Goal: Task Accomplishment & Management: Manage account settings

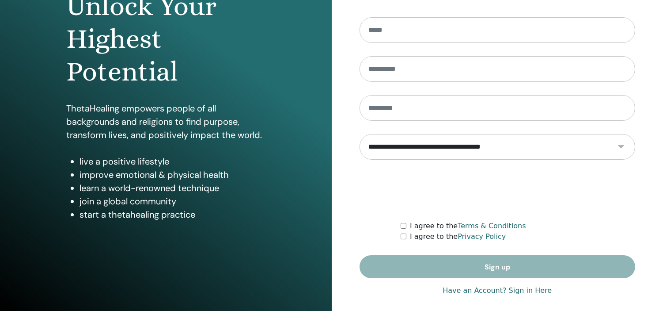
scroll to position [113, 0]
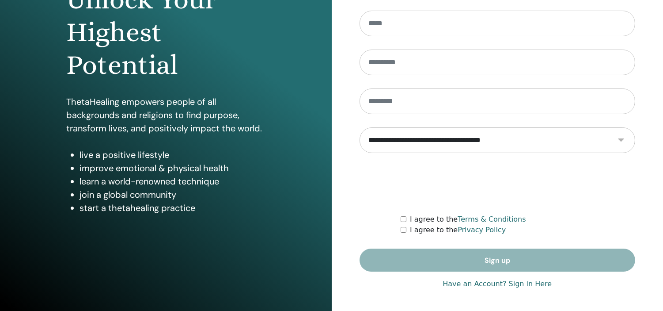
drag, startPoint x: 668, startPoint y: 95, endPoint x: 664, endPoint y: 193, distance: 98.1
click at [663, 193] on html "**********" at bounding box center [331, 42] width 663 height 311
click at [533, 281] on link "Have an Account? Sign in Here" at bounding box center [497, 283] width 109 height 11
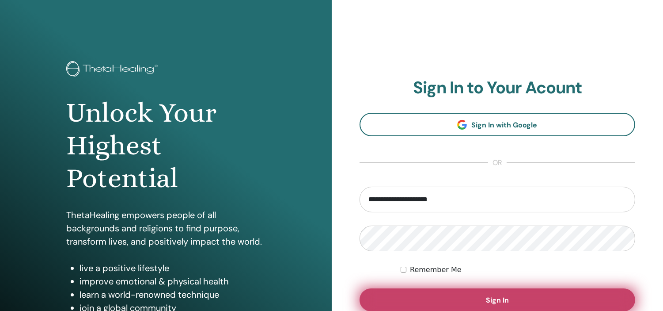
click at [523, 293] on button "Sign In" at bounding box center [498, 299] width 276 height 23
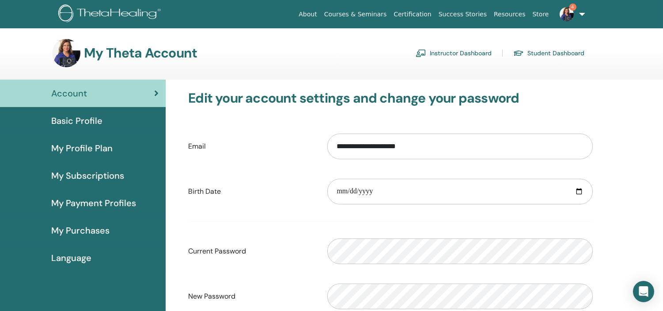
click at [457, 49] on link "Instructor Dashboard" at bounding box center [454, 53] width 76 height 14
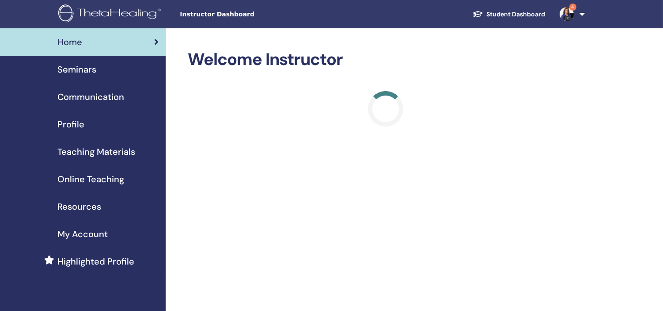
click at [77, 65] on span "Seminars" at bounding box center [76, 69] width 39 height 13
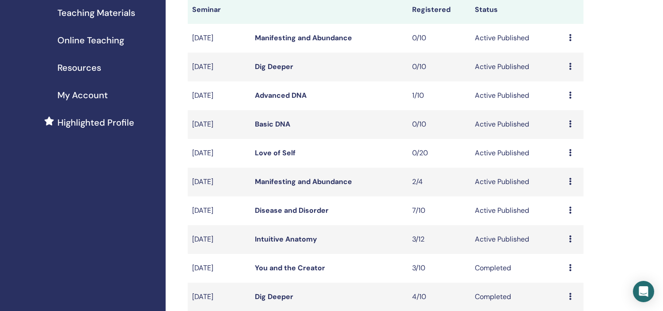
scroll to position [144, 0]
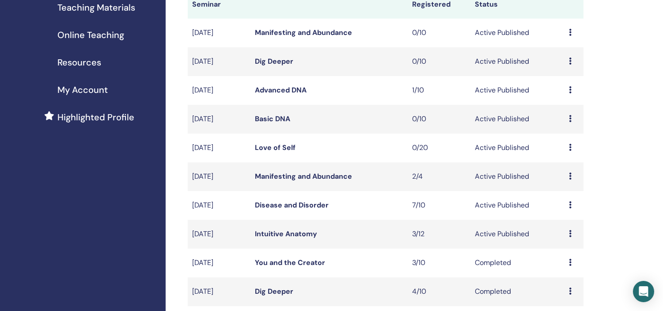
click at [284, 199] on td "Disease and Disorder" at bounding box center [328, 205] width 157 height 29
click at [287, 203] on link "Disease and Disorder" at bounding box center [292, 204] width 74 height 9
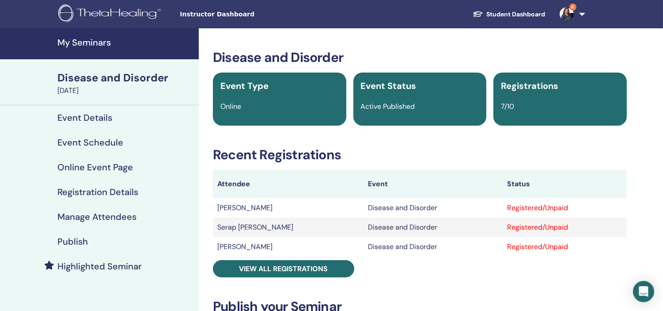
click at [105, 213] on h4 "Manage Attendees" at bounding box center [96, 216] width 79 height 11
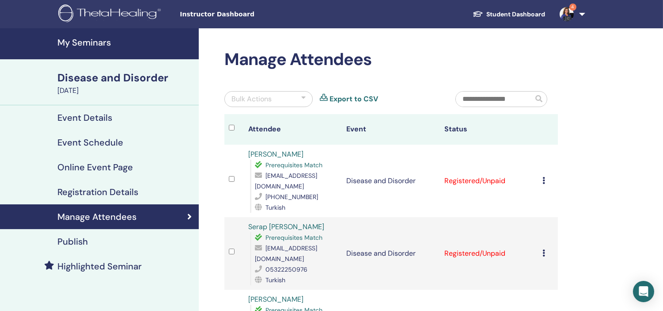
click at [545, 177] on icon at bounding box center [544, 180] width 3 height 7
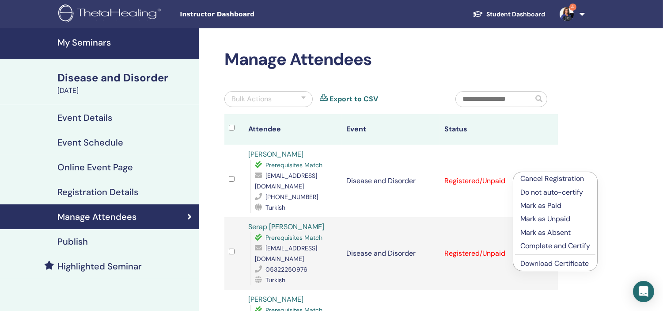
click at [551, 245] on p "Complete and Certify" at bounding box center [555, 245] width 70 height 11
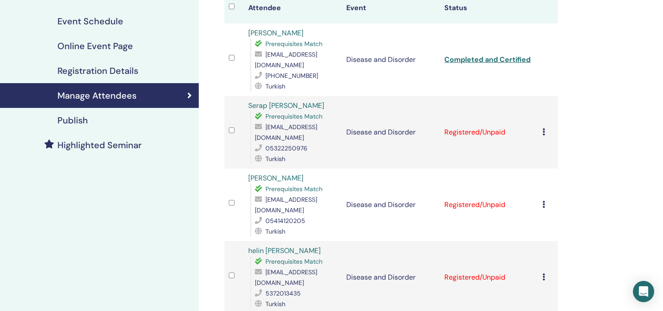
scroll to position [120, 0]
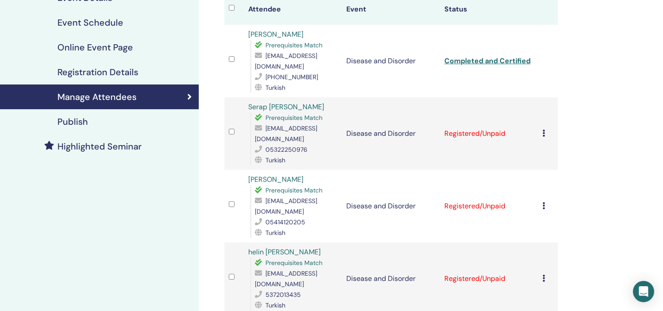
click at [546, 128] on div "Cancel Registration Do not auto-certify Mark as Paid Mark as Unpaid Mark as Abs…" at bounding box center [548, 133] width 11 height 11
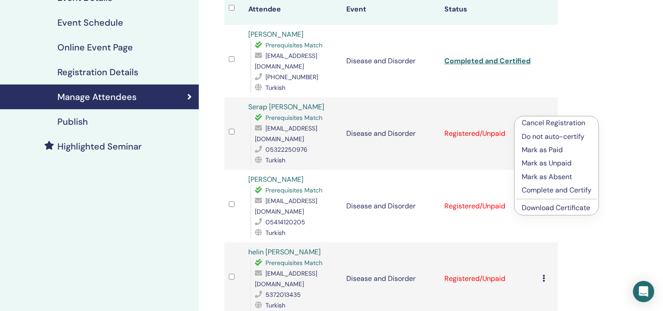
click at [552, 188] on p "Complete and Certify" at bounding box center [557, 190] width 70 height 11
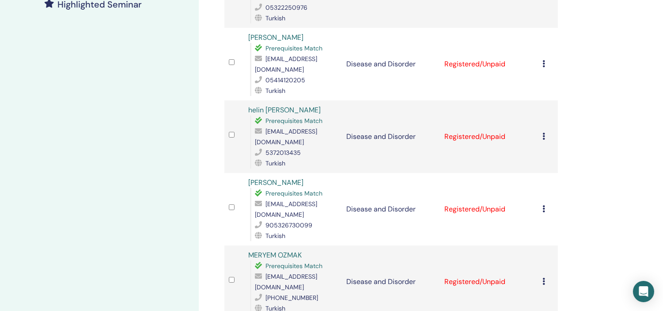
scroll to position [281, 0]
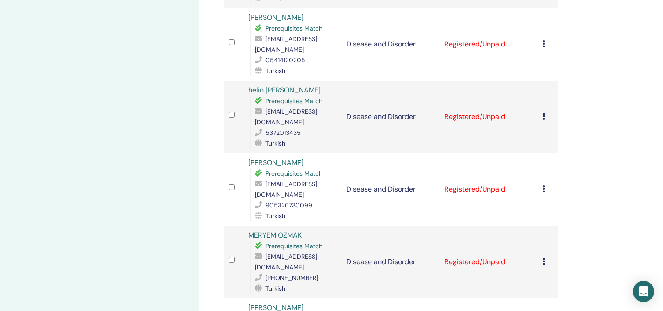
click at [543, 40] on icon at bounding box center [544, 43] width 3 height 7
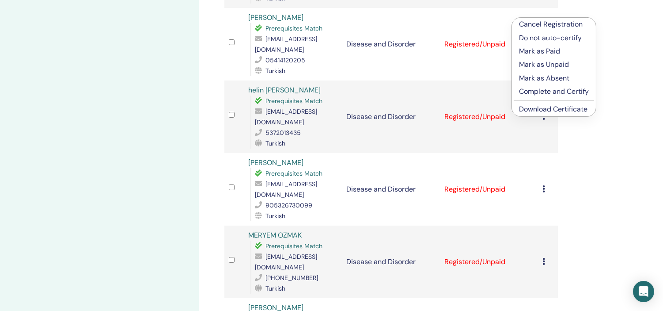
click at [551, 90] on p "Complete and Certify" at bounding box center [554, 91] width 70 height 11
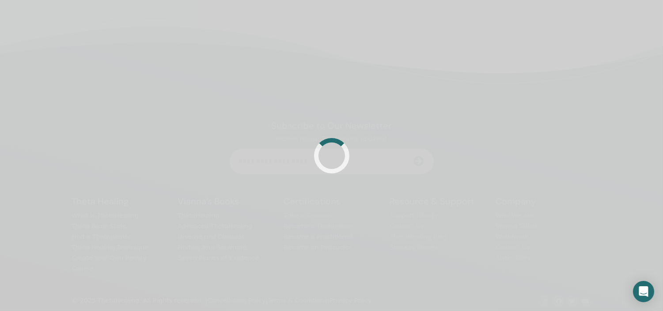
scroll to position [211, 0]
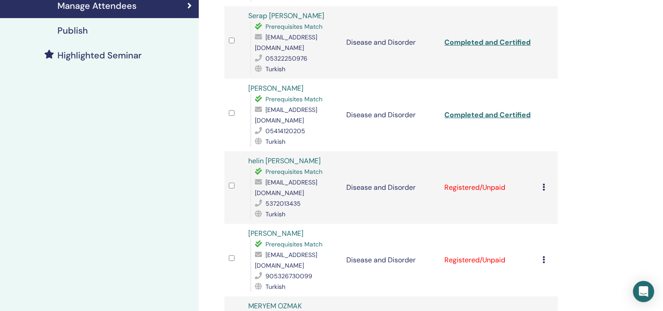
click at [545, 182] on div "Cancel Registration Do not auto-certify Mark as Paid Mark as Unpaid Mark as Abs…" at bounding box center [548, 187] width 11 height 11
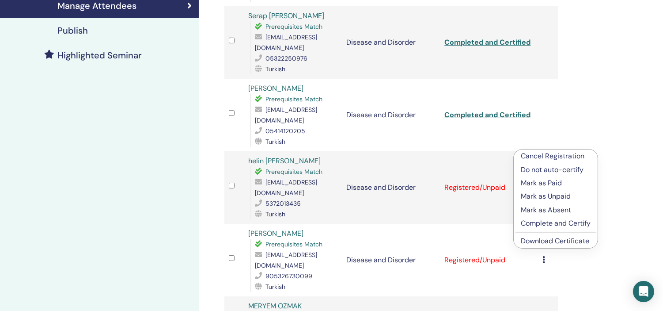
click at [554, 221] on p "Complete and Certify" at bounding box center [556, 223] width 70 height 11
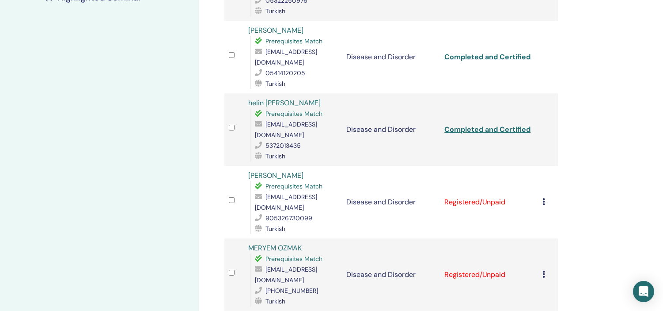
scroll to position [267, 0]
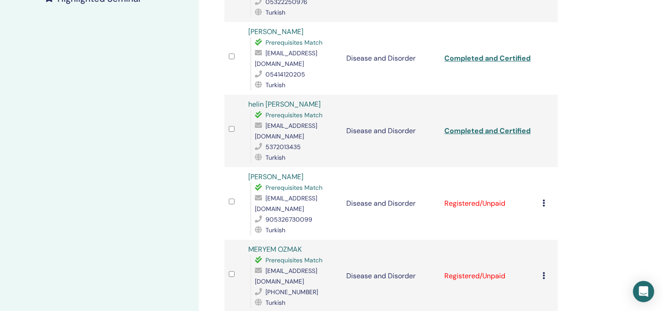
click at [545, 198] on div "Cancel Registration Do not auto-certify Mark as Paid Mark as Unpaid Mark as Abs…" at bounding box center [548, 203] width 11 height 11
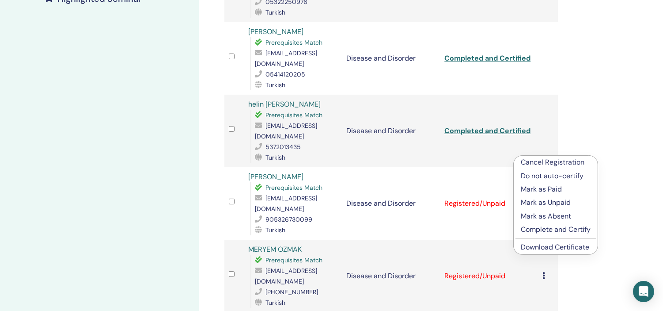
click at [561, 228] on p "Complete and Certify" at bounding box center [556, 229] width 70 height 11
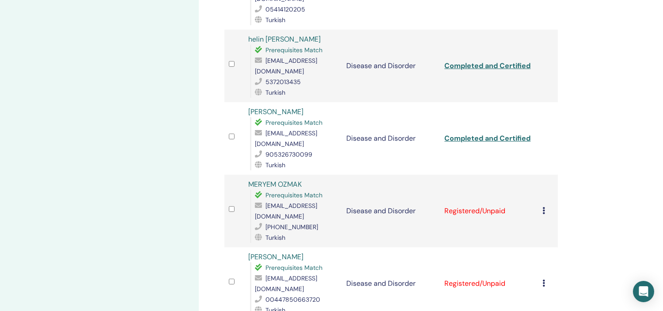
scroll to position [335, 0]
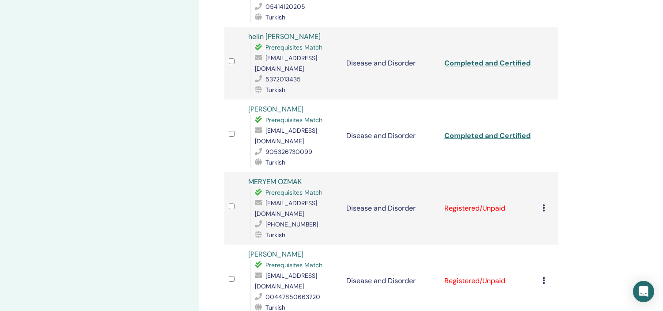
click at [543, 204] on icon at bounding box center [544, 207] width 3 height 7
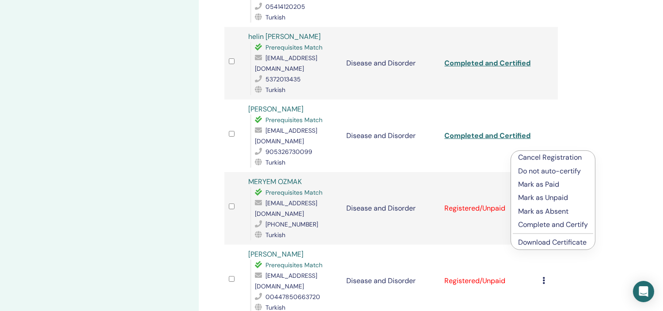
click at [549, 220] on p "Complete and Certify" at bounding box center [553, 224] width 70 height 11
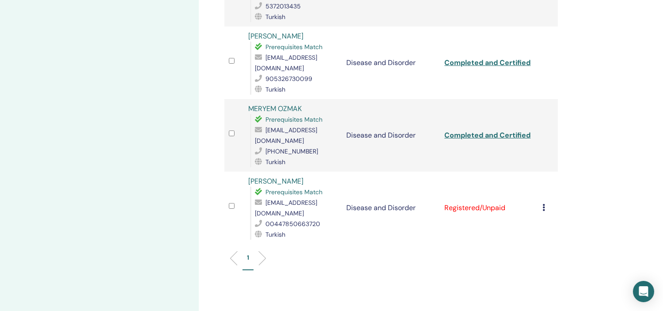
scroll to position [421, 0]
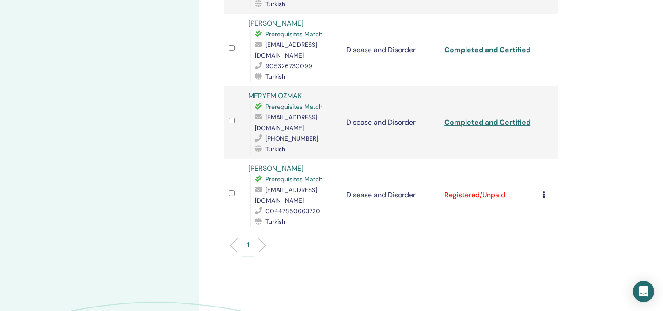
click at [543, 191] on icon at bounding box center [544, 194] width 3 height 7
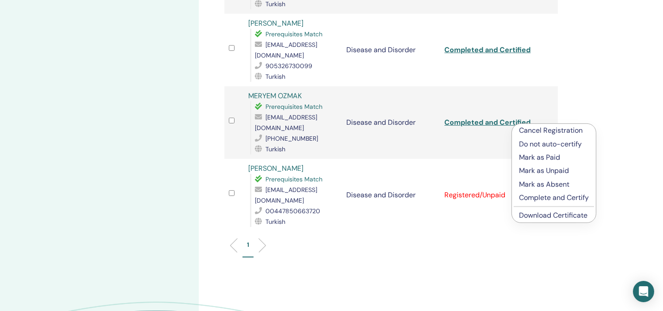
click at [557, 195] on p "Complete and Certify" at bounding box center [554, 197] width 70 height 11
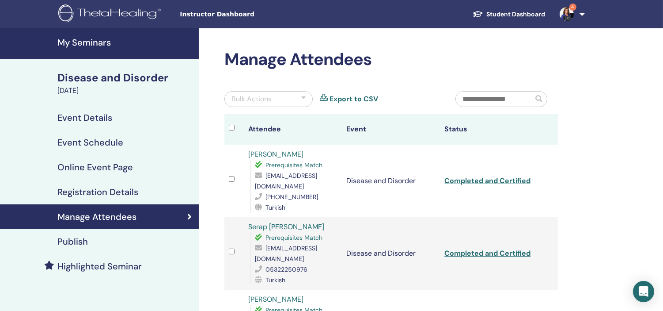
click at [87, 42] on h4 "My Seminars" at bounding box center [125, 42] width 136 height 11
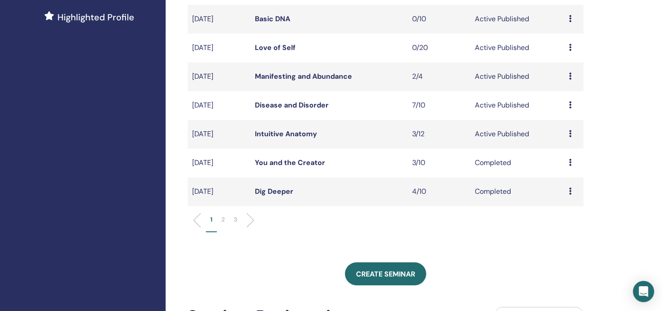
scroll to position [249, 0]
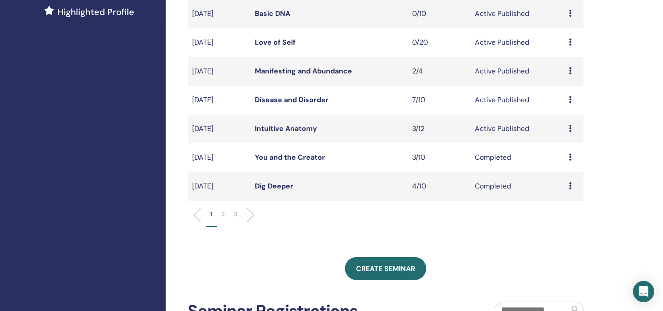
click at [281, 128] on link "Intuitive Anatomy" at bounding box center [286, 128] width 62 height 9
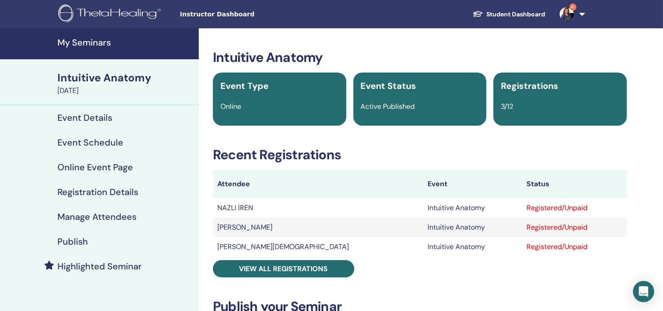
click at [120, 214] on h4 "Manage Attendees" at bounding box center [96, 216] width 79 height 11
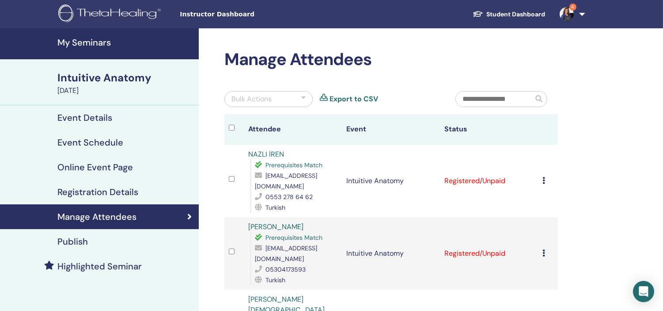
click at [541, 178] on td "Cancel Registration Do not auto-certify Mark as Paid Mark as Unpaid Mark as Abs…" at bounding box center [547, 180] width 19 height 72
click at [544, 180] on icon at bounding box center [544, 180] width 3 height 7
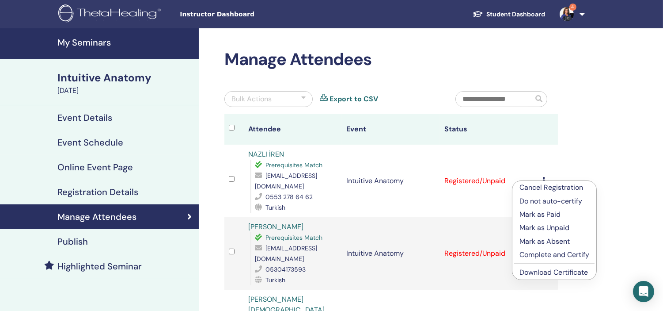
click at [550, 251] on p "Complete and Certify" at bounding box center [555, 254] width 70 height 11
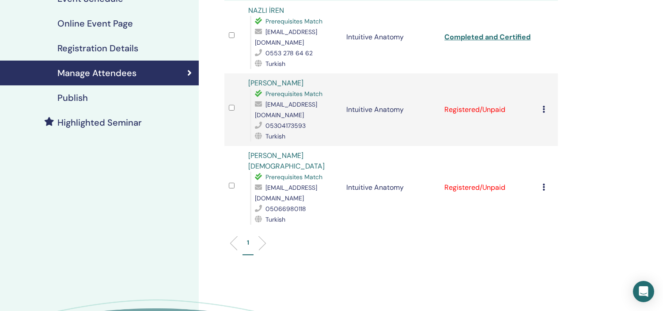
scroll to position [146, 0]
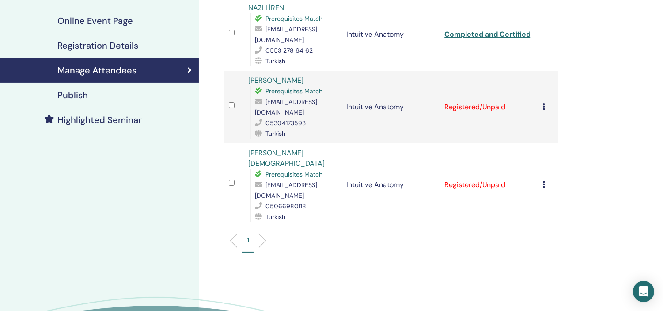
click at [546, 102] on div "Cancel Registration Do not auto-certify Mark as Paid Mark as Unpaid Mark as Abs…" at bounding box center [548, 107] width 11 height 11
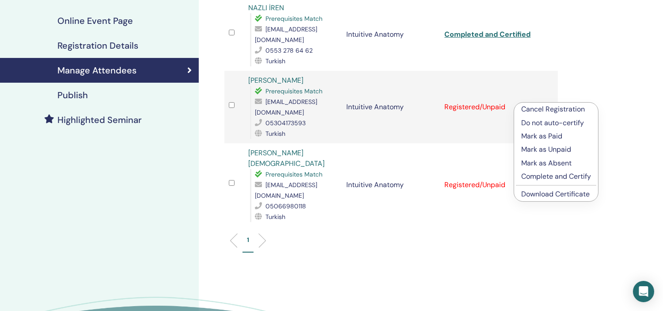
click at [541, 170] on li "Complete and Certify" at bounding box center [556, 176] width 84 height 13
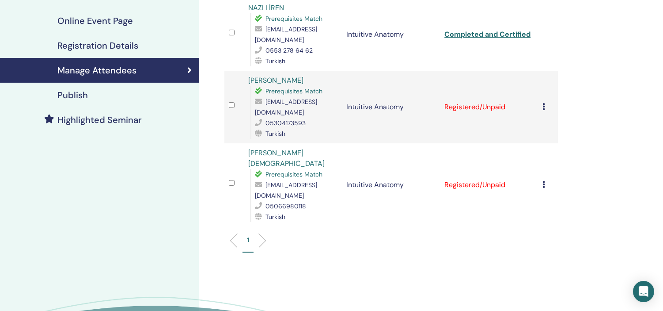
click at [542, 103] on td "Cancel Registration Do not auto-certify Mark as Paid Mark as Unpaid Mark as Abs…" at bounding box center [547, 107] width 19 height 72
click at [545, 103] on icon at bounding box center [544, 106] width 3 height 7
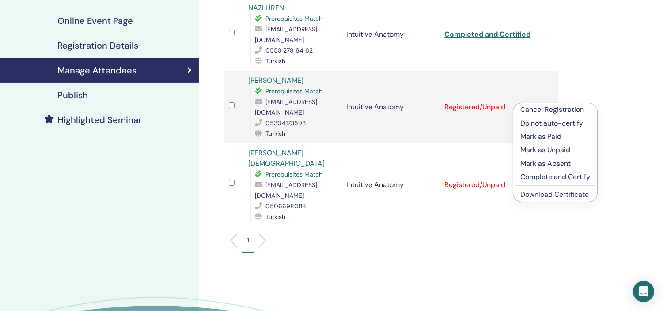
click at [557, 174] on p "Complete and Certify" at bounding box center [555, 176] width 70 height 11
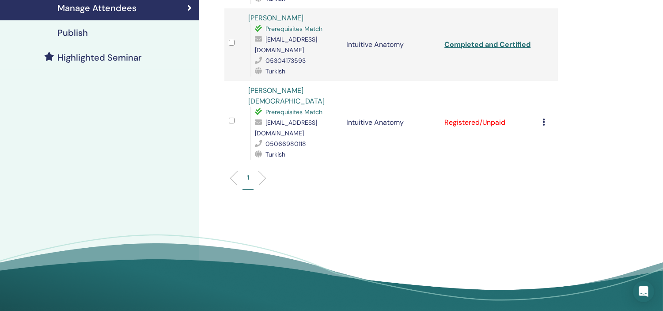
scroll to position [206, 0]
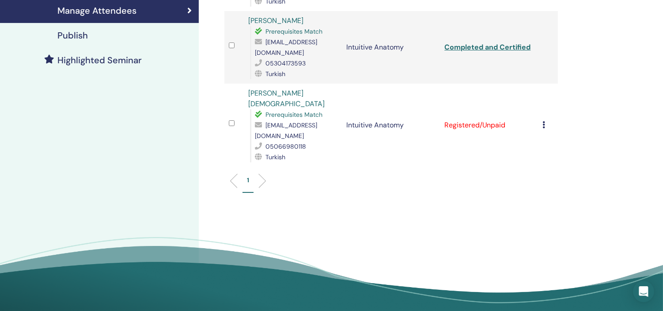
click at [545, 120] on div "Cancel Registration Do not auto-certify Mark as Paid Mark as Unpaid Mark as Abs…" at bounding box center [548, 125] width 11 height 11
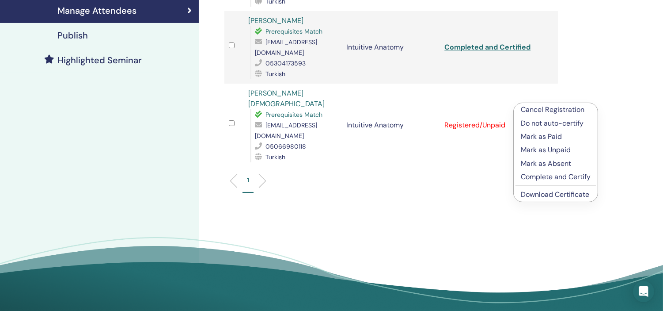
click at [548, 173] on p "Complete and Certify" at bounding box center [556, 176] width 70 height 11
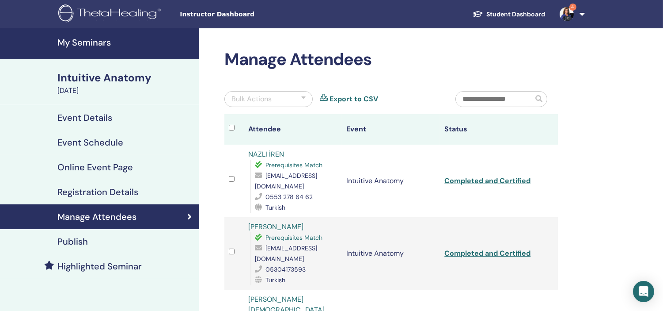
click at [84, 40] on h4 "My Seminars" at bounding box center [125, 42] width 136 height 11
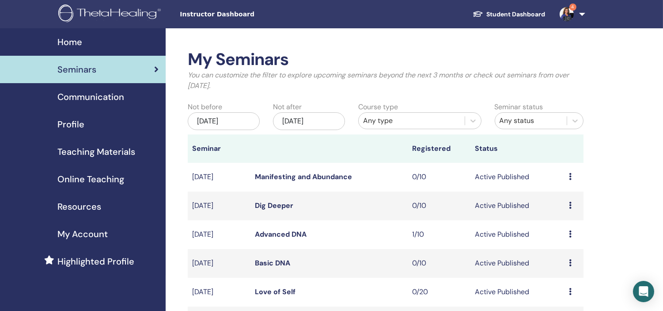
click at [581, 14] on link "4" at bounding box center [571, 14] width 36 height 28
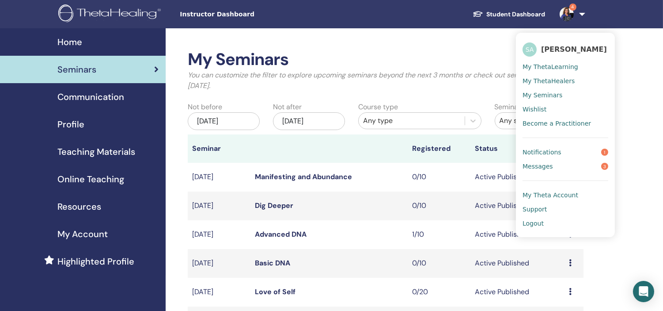
click at [531, 222] on span "Logout" at bounding box center [533, 223] width 21 height 8
